Goal: Transaction & Acquisition: Purchase product/service

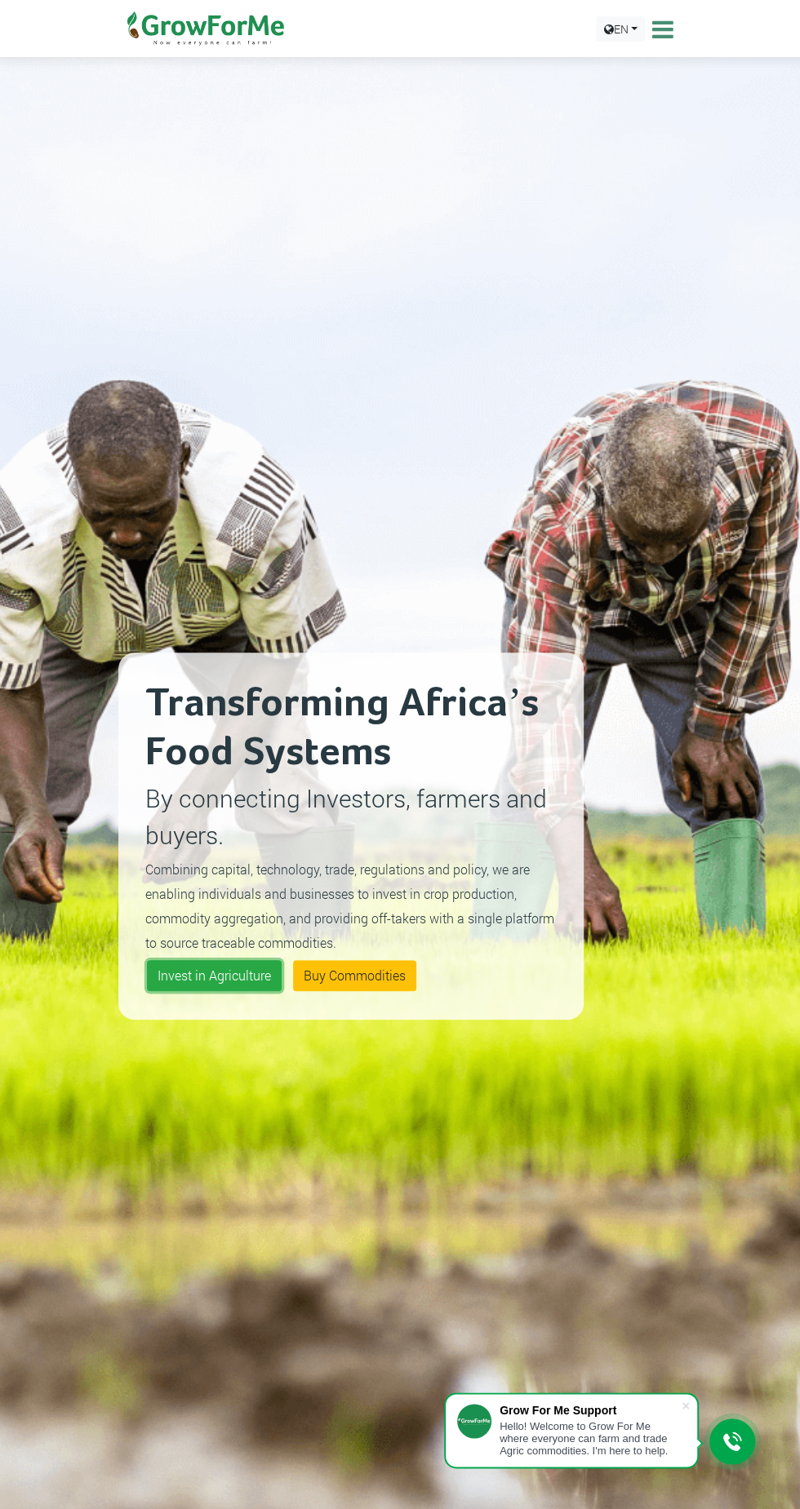
click at [184, 979] on link "Invest in Agriculture" at bounding box center [214, 975] width 135 height 31
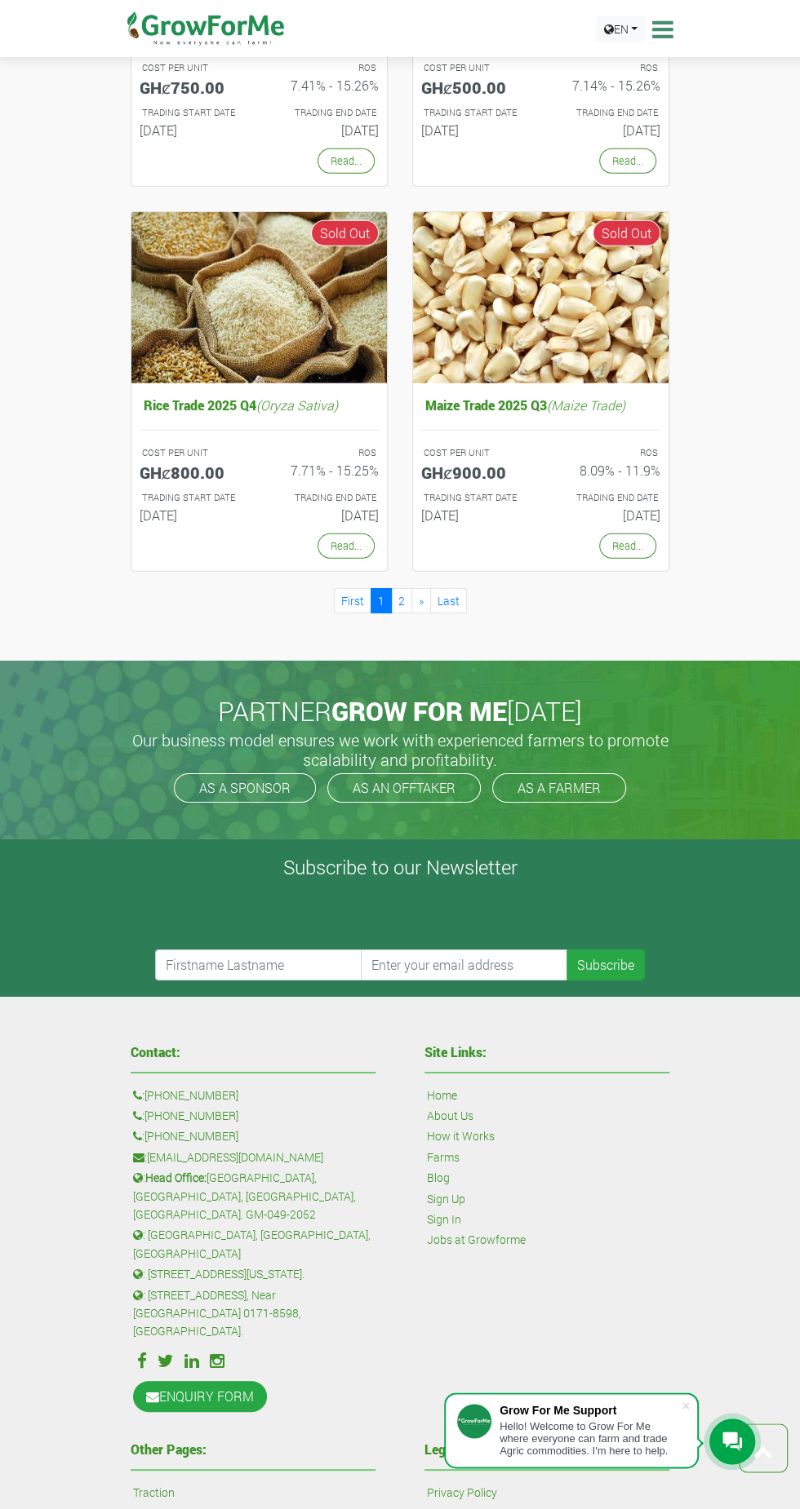
scroll to position [2181, 0]
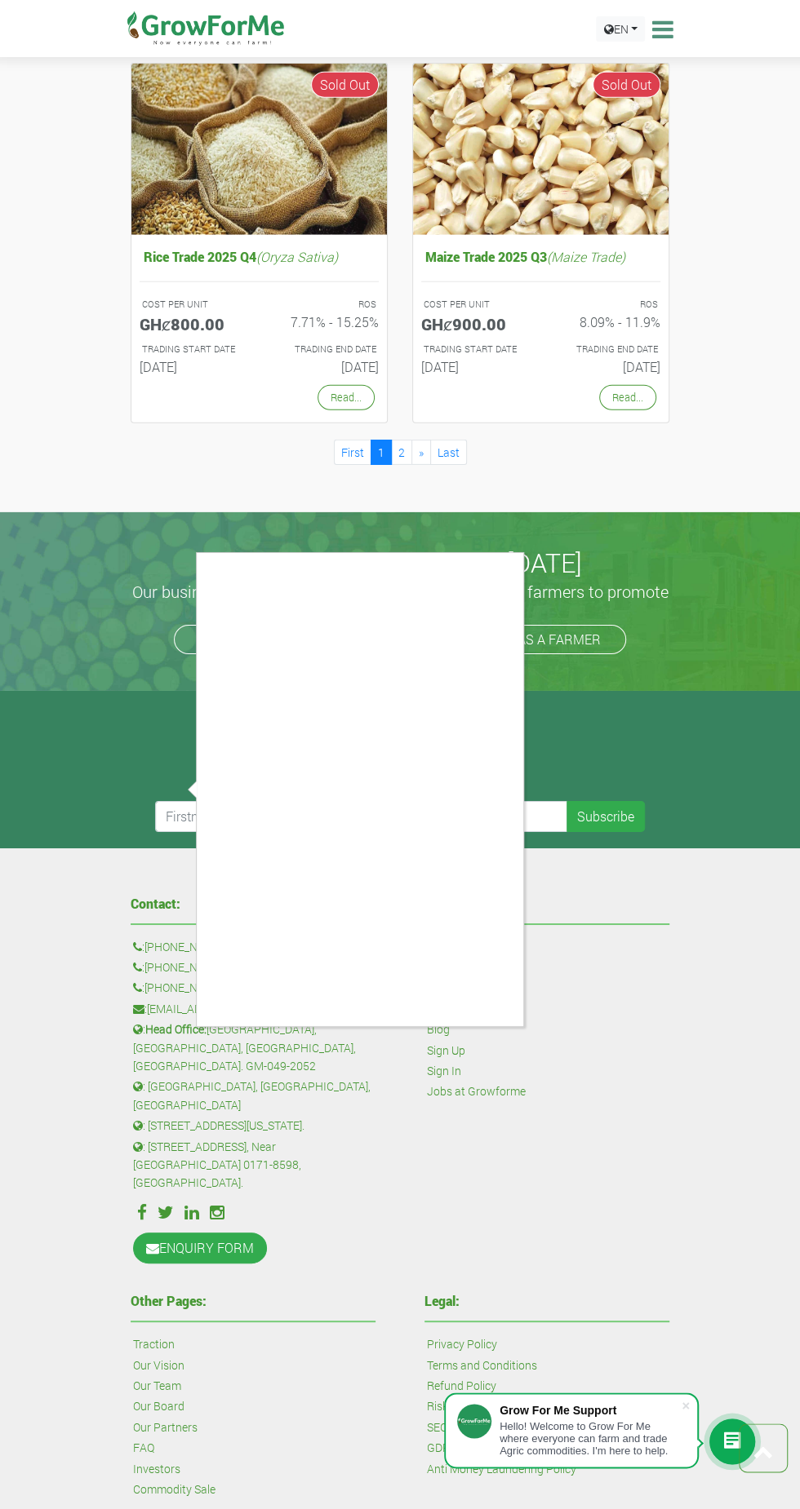
click at [481, 1027] on div at bounding box center [400, 754] width 800 height 1509
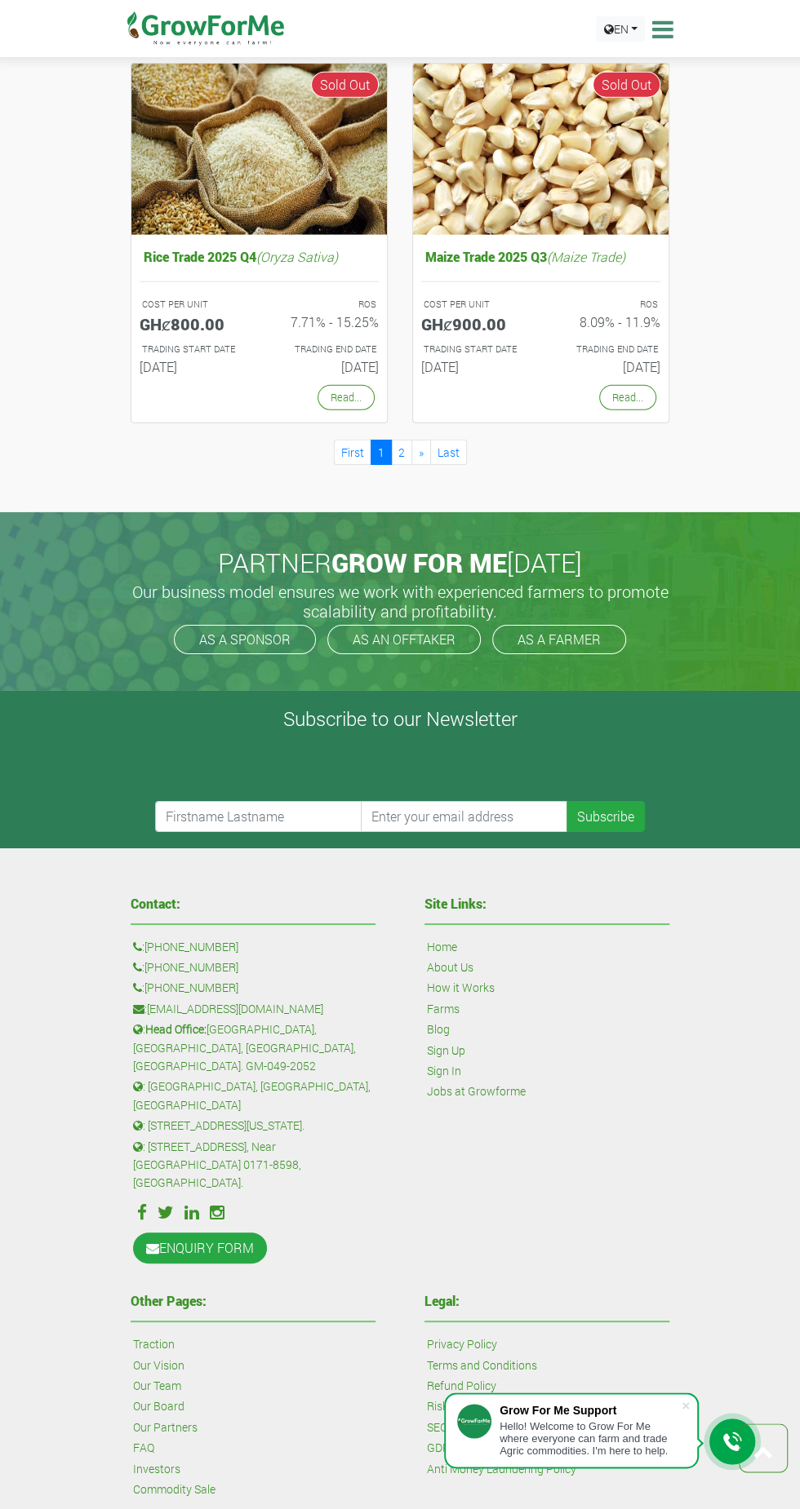
scroll to position [2287, 0]
